Goal: Find specific page/section: Find specific page/section

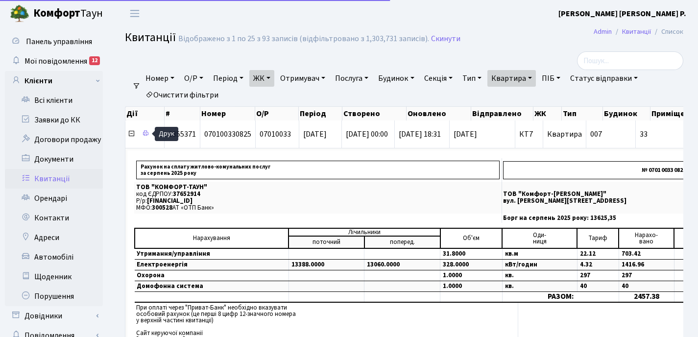
select select "25"
click at [536, 70] on link "Квартира" at bounding box center [512, 78] width 49 height 17
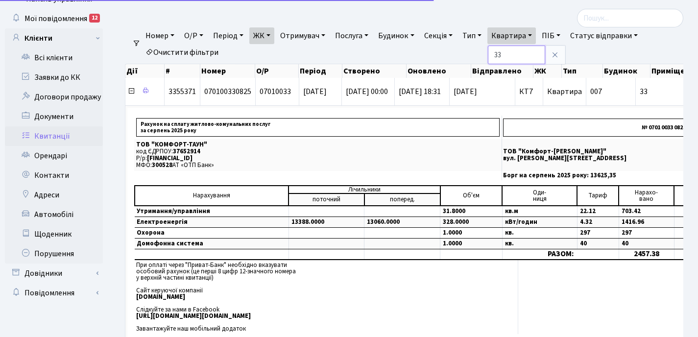
scroll to position [43, 0]
type input "3"
type input "32"
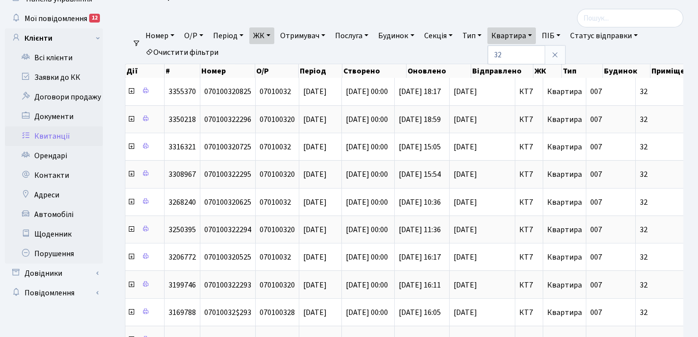
click at [272, 35] on link "ЖК" at bounding box center [261, 35] width 25 height 17
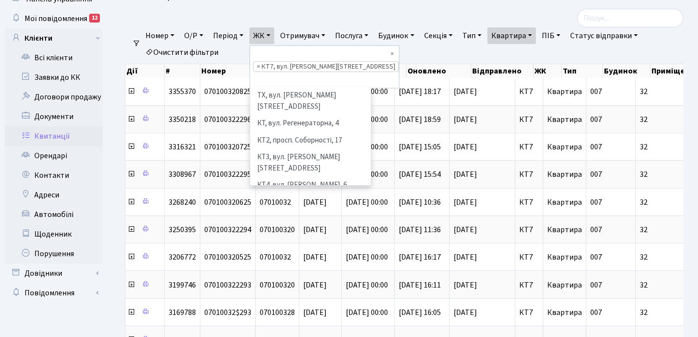
scroll to position [101, 0]
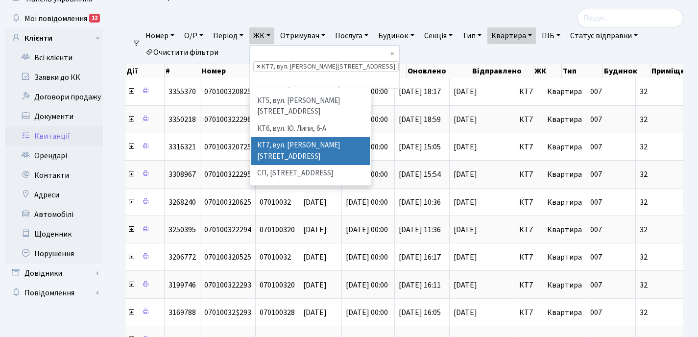
click at [260, 62] on span "×" at bounding box center [258, 67] width 3 height 10
select select
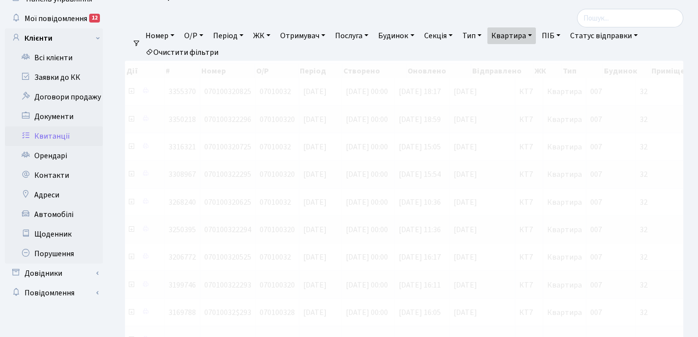
click at [272, 36] on link "ЖК" at bounding box center [261, 35] width 25 height 17
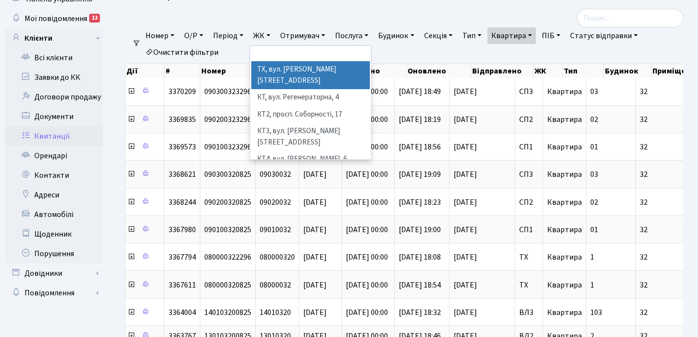
click at [293, 65] on li "ТХ, вул. [PERSON_NAME][STREET_ADDRESS]" at bounding box center [310, 75] width 119 height 28
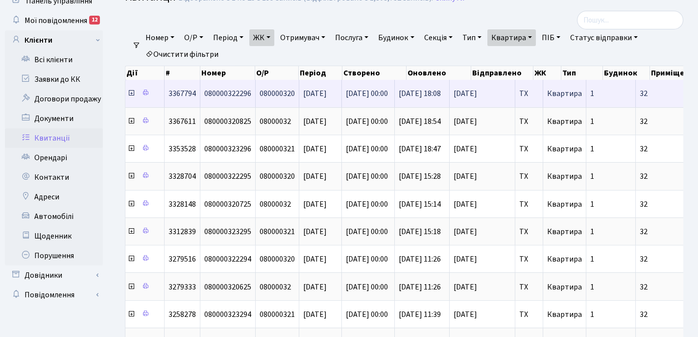
click at [131, 93] on icon at bounding box center [131, 93] width 8 height 8
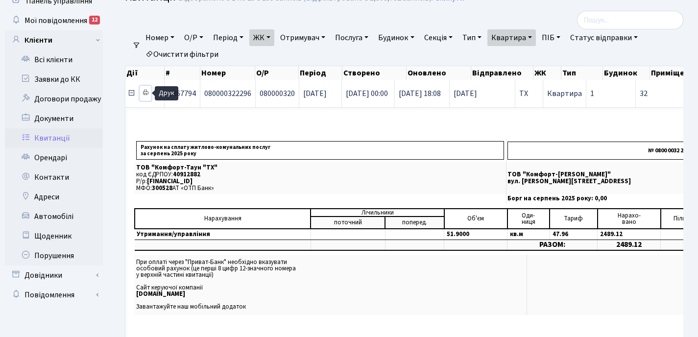
click at [147, 92] on icon at bounding box center [145, 92] width 7 height 7
click at [129, 94] on icon at bounding box center [131, 93] width 8 height 8
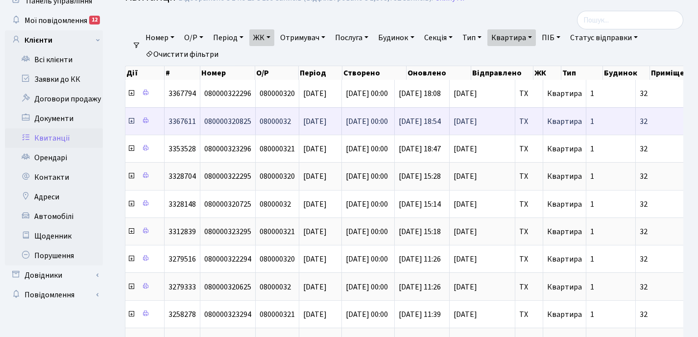
click at [131, 122] on icon at bounding box center [131, 121] width 8 height 8
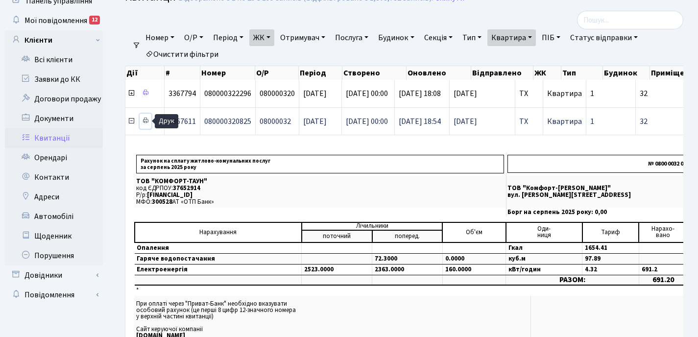
click at [146, 119] on icon at bounding box center [145, 120] width 7 height 7
